Goal: Find specific page/section: Find specific page/section

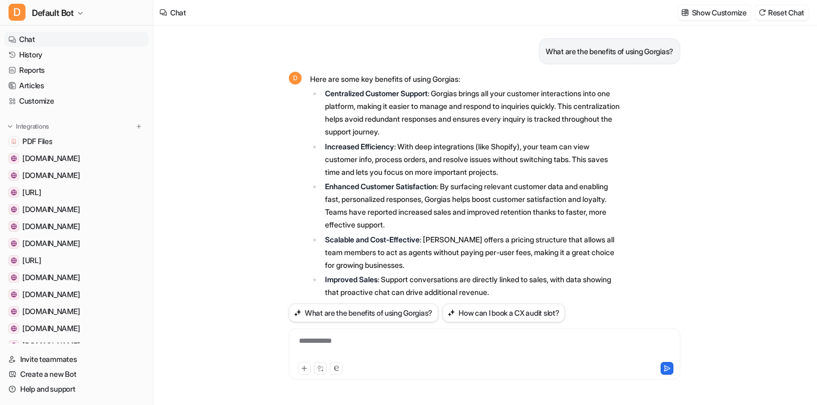
click at [43, 138] on span "PDF Files" at bounding box center [37, 141] width 30 height 11
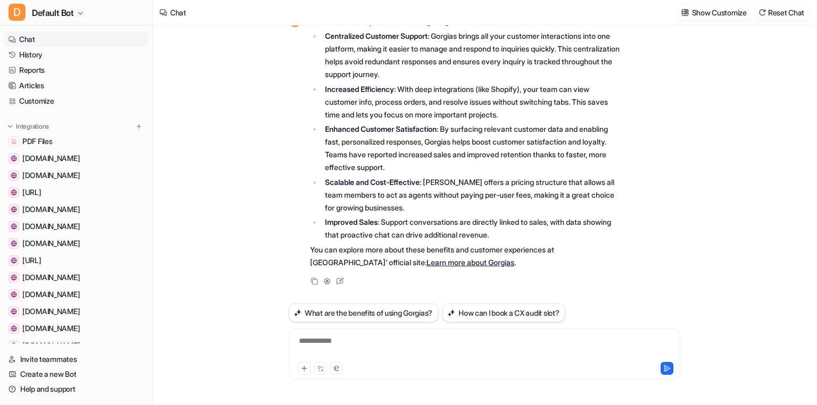
click at [43, 138] on span "PDF Files" at bounding box center [37, 141] width 30 height 11
